Goal: Transaction & Acquisition: Subscribe to service/newsletter

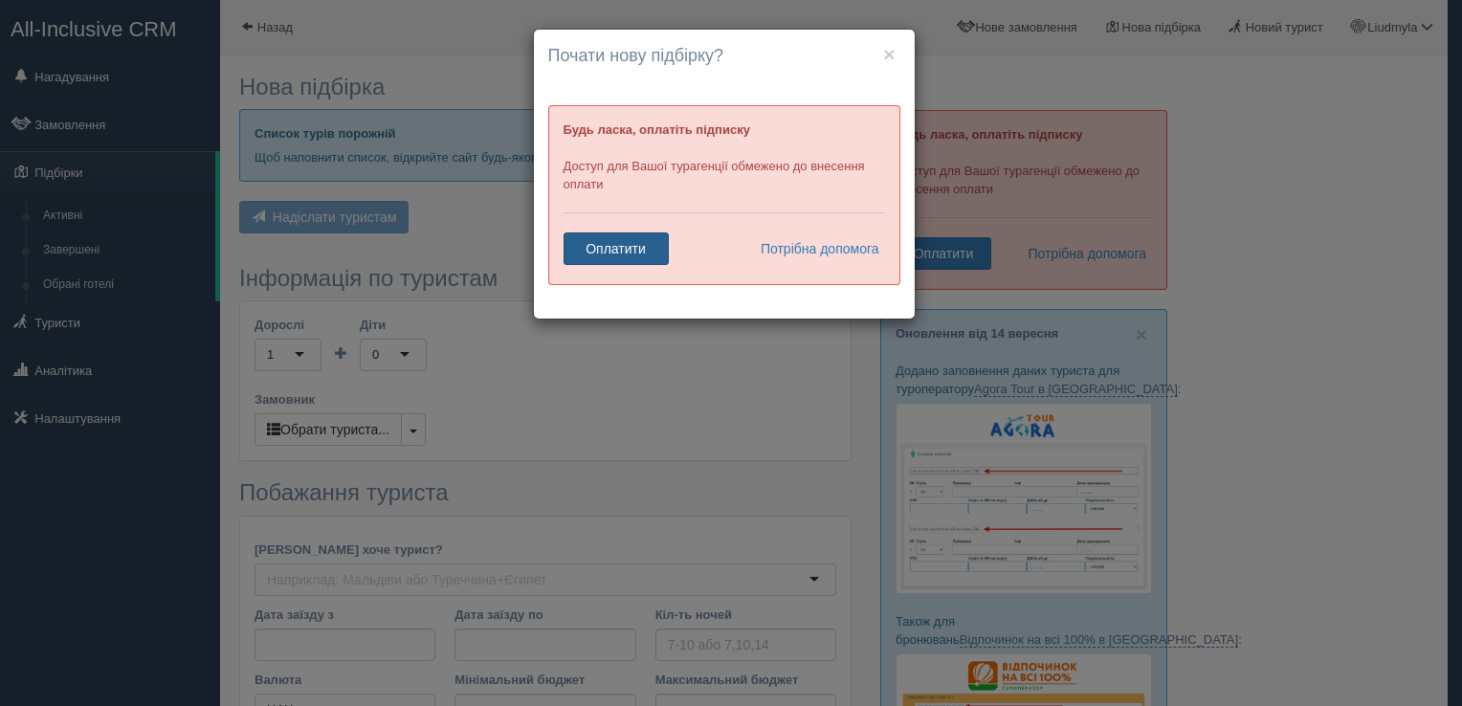
scroll to position [276, 0]
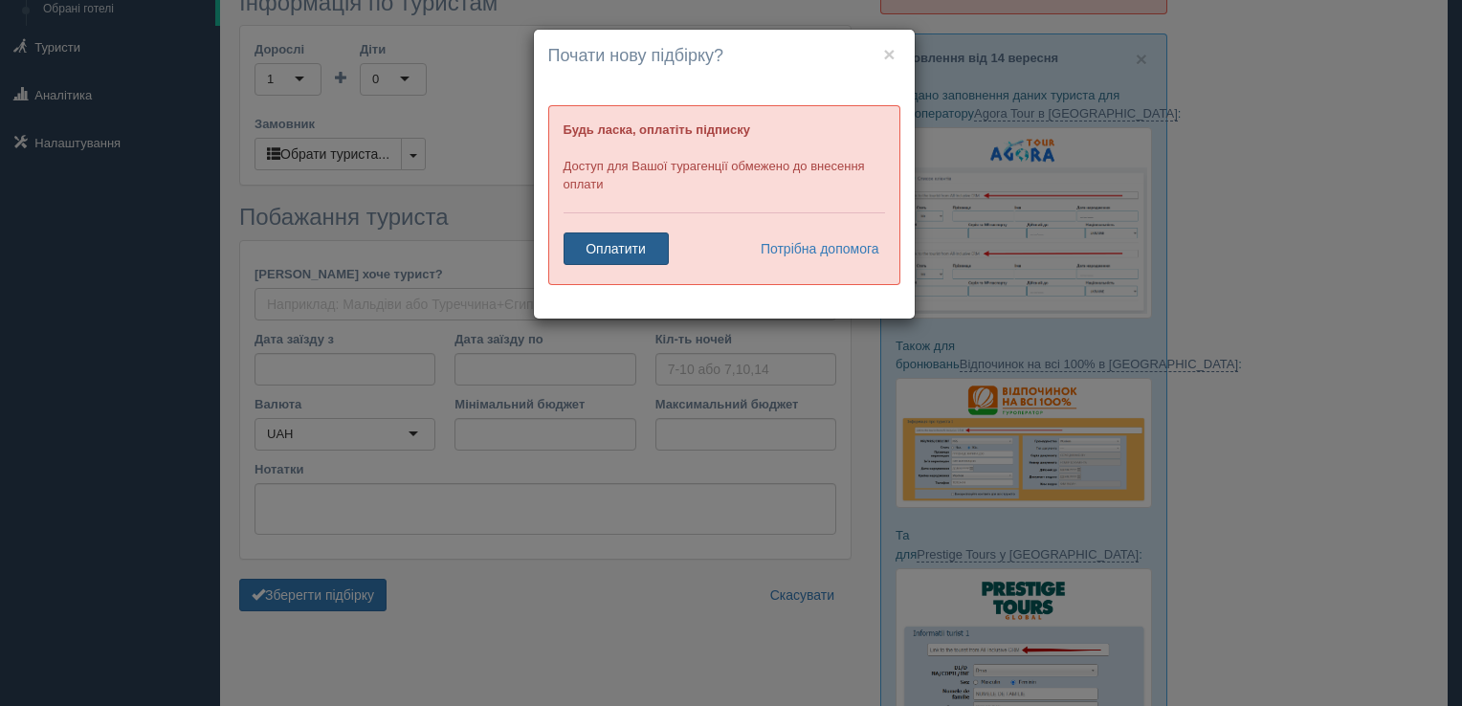
click at [628, 252] on link "Оплатити" at bounding box center [616, 249] width 105 height 33
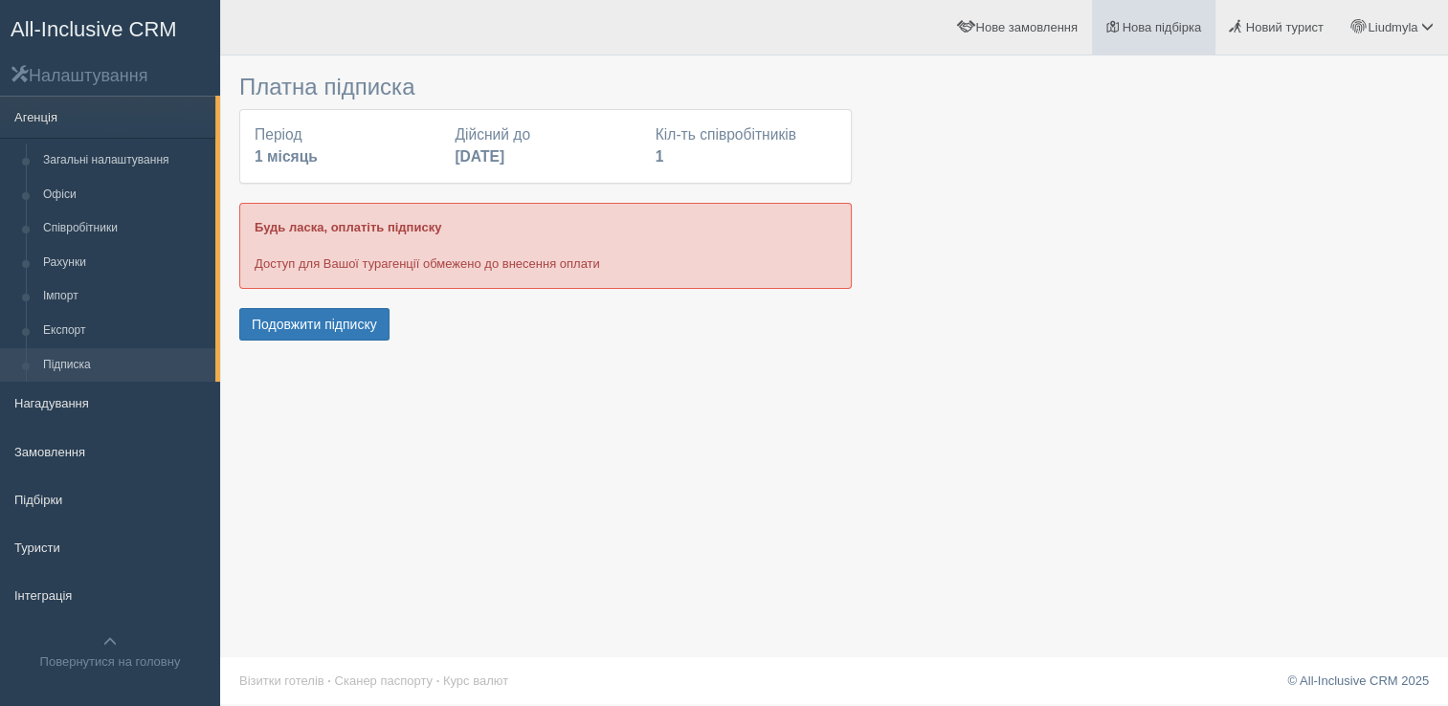
click at [1142, 29] on span "Нова підбірка" at bounding box center [1162, 27] width 79 height 14
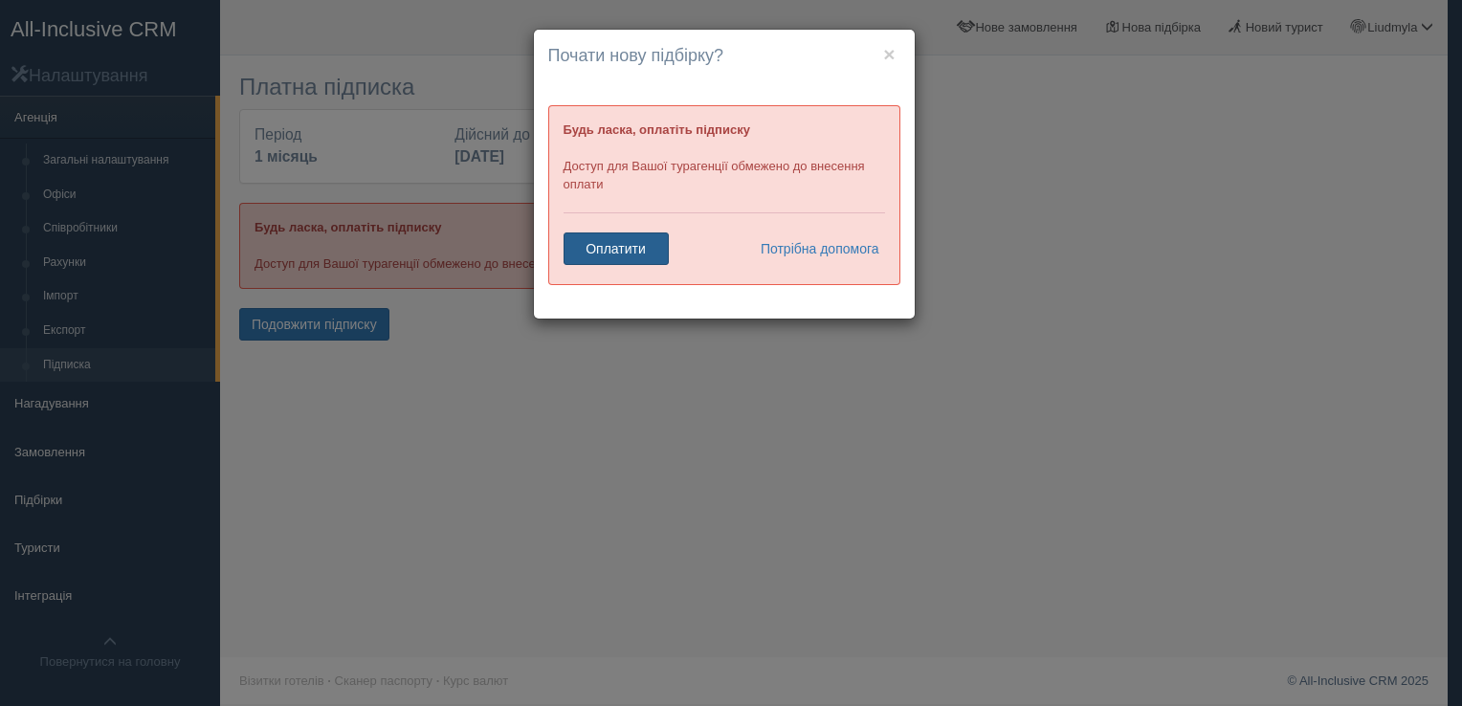
click at [622, 245] on link "Оплатити" at bounding box center [616, 249] width 105 height 33
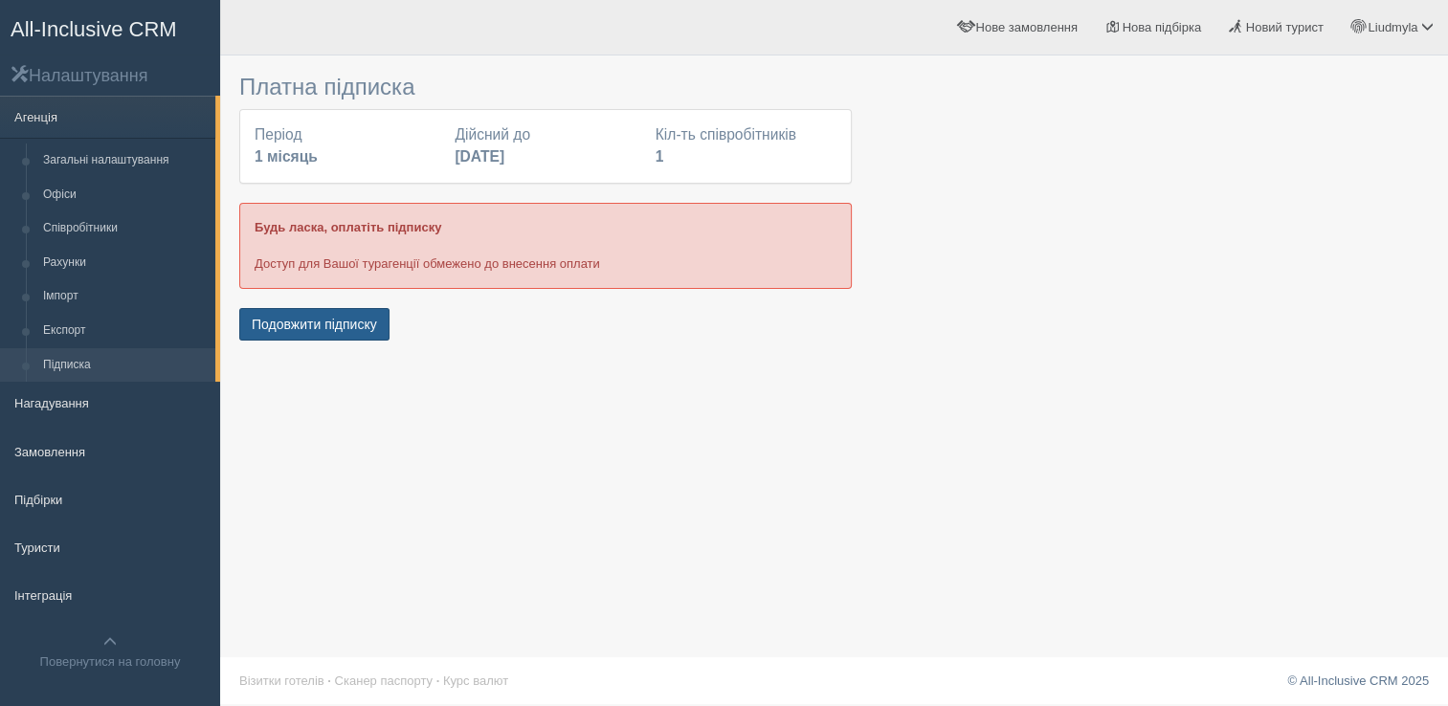
click at [322, 327] on button "Подовжити підписку" at bounding box center [314, 324] width 150 height 33
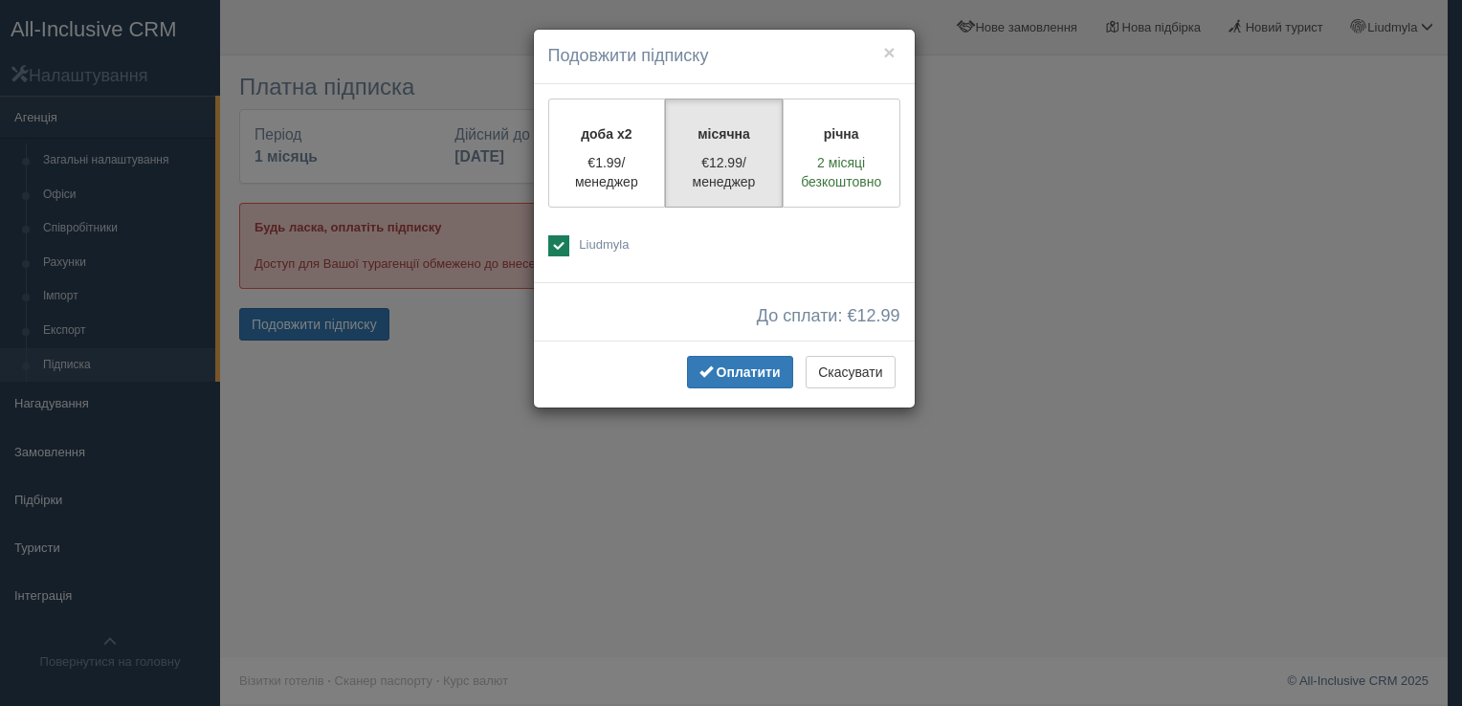
click at [727, 335] on div "До сплати: € 12.99" at bounding box center [724, 311] width 381 height 58
click at [725, 358] on button "Оплатити" at bounding box center [740, 372] width 106 height 33
